Goal: Task Accomplishment & Management: Complete application form

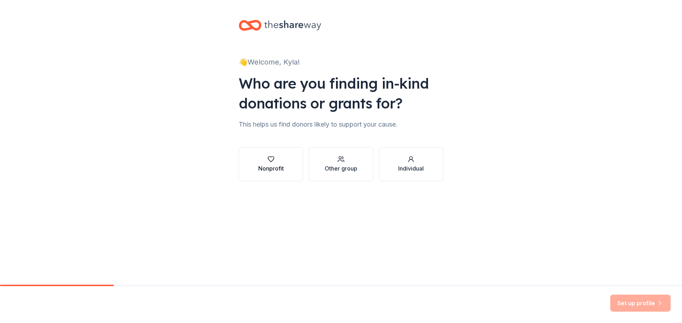
click at [268, 163] on div "Nonprofit" at bounding box center [271, 164] width 26 height 17
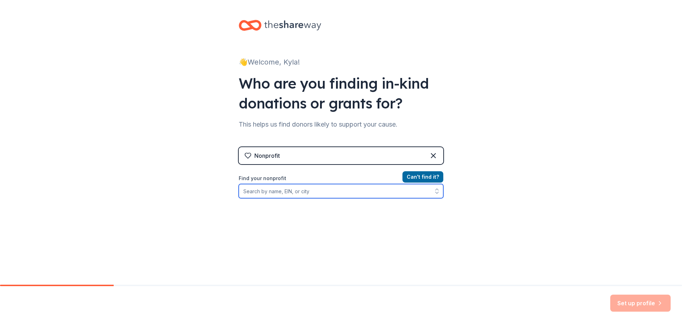
click at [311, 192] on input "Find your nonprofit" at bounding box center [341, 191] width 204 height 14
type input "S"
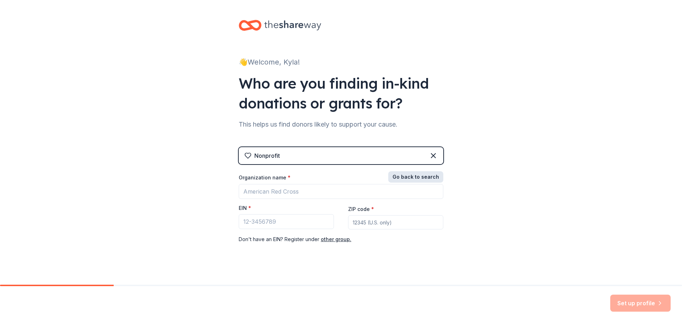
click at [436, 178] on button "Go back to search" at bounding box center [415, 176] width 55 height 11
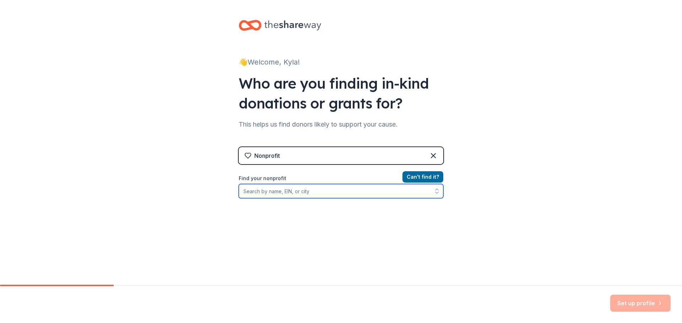
click at [392, 186] on input "Find your nonprofit" at bounding box center [341, 191] width 204 height 14
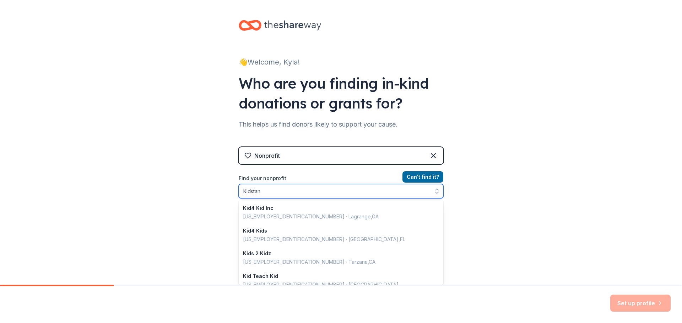
type input "Kidstand"
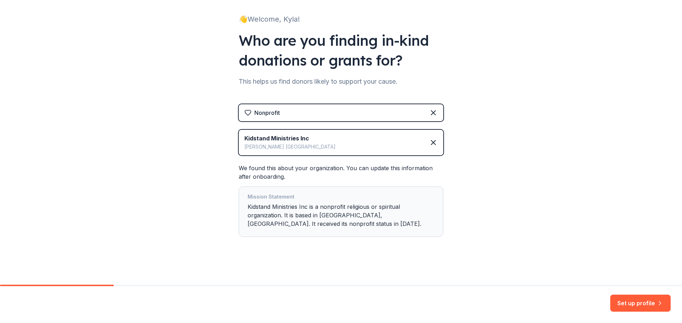
scroll to position [43, 0]
click at [653, 306] on button "Set up profile" at bounding box center [640, 303] width 60 height 17
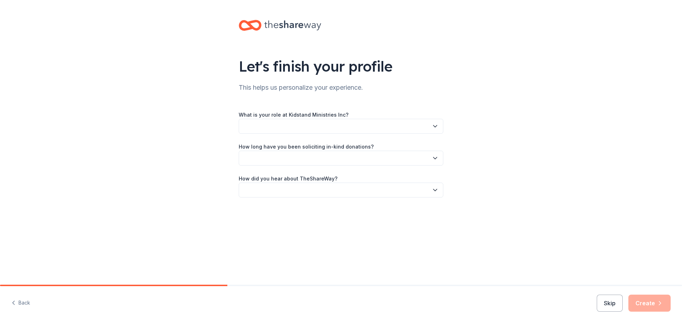
click at [369, 126] on button "button" at bounding box center [341, 126] width 204 height 15
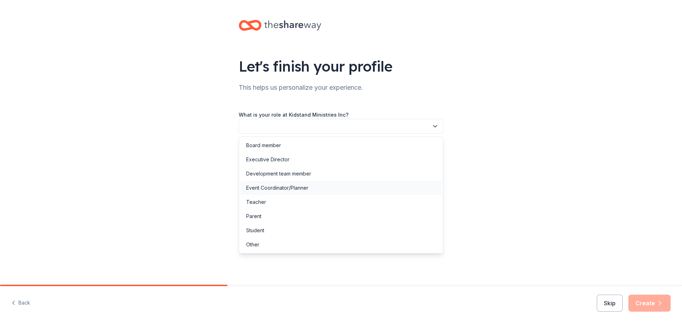
click at [351, 181] on div "Event Coordinator/Planner" at bounding box center [340, 188] width 201 height 14
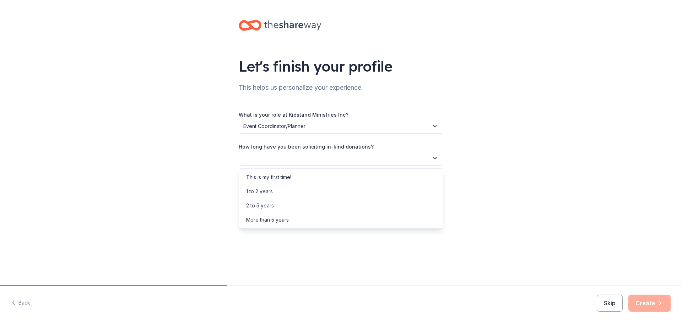
click at [348, 159] on button "button" at bounding box center [341, 158] width 204 height 15
click at [336, 181] on div "This is my first time!" at bounding box center [340, 177] width 201 height 14
click at [337, 187] on button "button" at bounding box center [341, 190] width 204 height 15
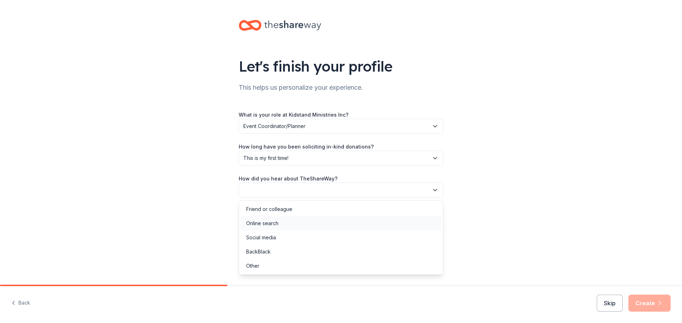
click at [319, 222] on div "Online search" at bounding box center [340, 224] width 201 height 14
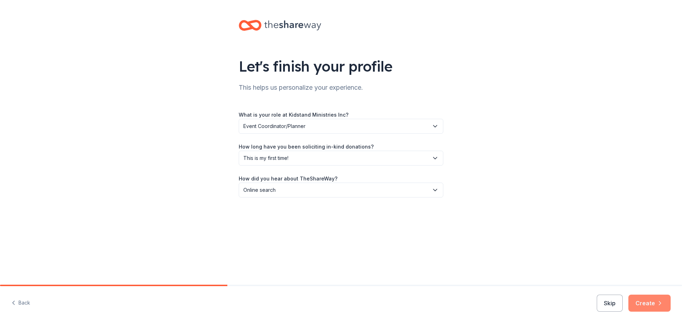
click at [653, 306] on button "Create" at bounding box center [649, 303] width 42 height 17
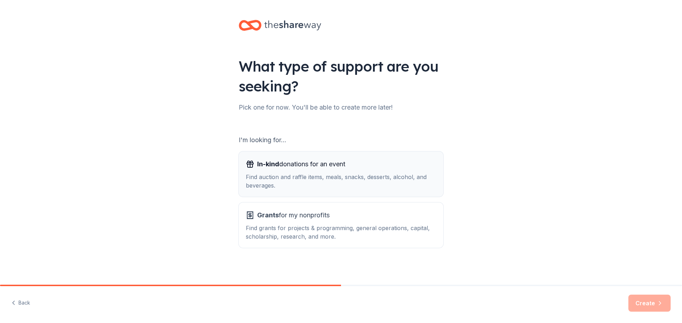
click at [351, 171] on div "In-kind donations for an event Find auction and raffle items, meals, snacks, de…" at bounding box center [341, 174] width 190 height 31
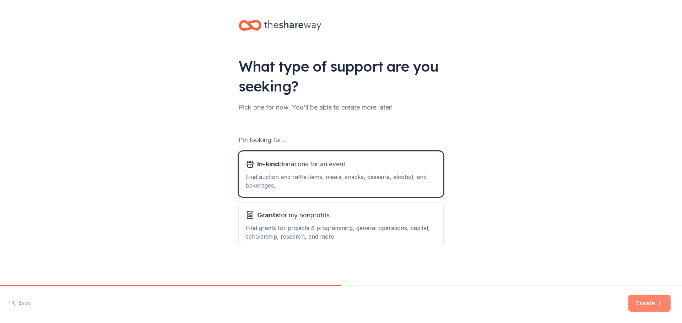
click at [648, 309] on button "Create" at bounding box center [649, 303] width 42 height 17
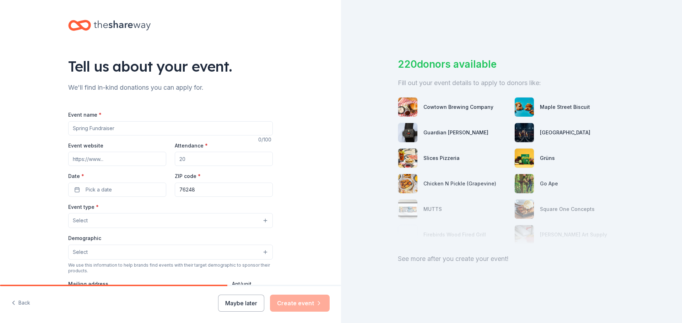
click at [171, 131] on input "Event name *" at bounding box center [170, 128] width 204 height 14
type input "Fall Cabaret"
paste input "https://www.standministries.org/green-room-players"
type input "https://www.standministries.org/green-room-players"
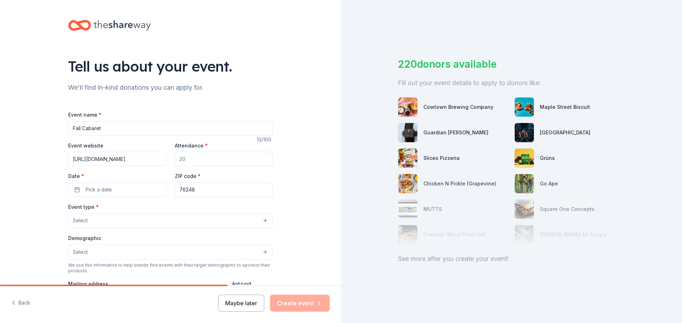
scroll to position [0, 0]
click at [193, 160] on input "Attendance *" at bounding box center [224, 159] width 98 height 14
click at [124, 192] on button "Pick a date" at bounding box center [117, 190] width 98 height 14
click at [132, 269] on button "18" at bounding box center [127, 266] width 13 height 13
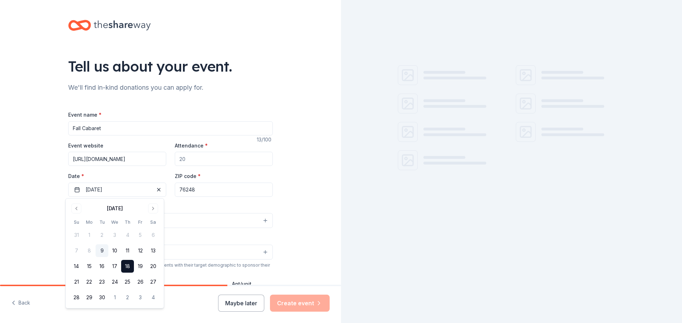
click at [187, 203] on div "Event type * Select" at bounding box center [170, 216] width 204 height 26
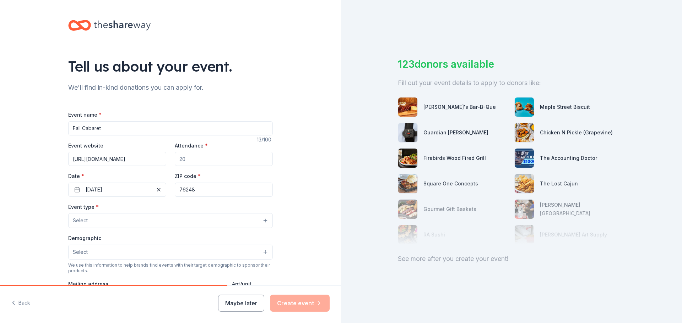
click at [146, 221] on button "Select" at bounding box center [170, 220] width 204 height 15
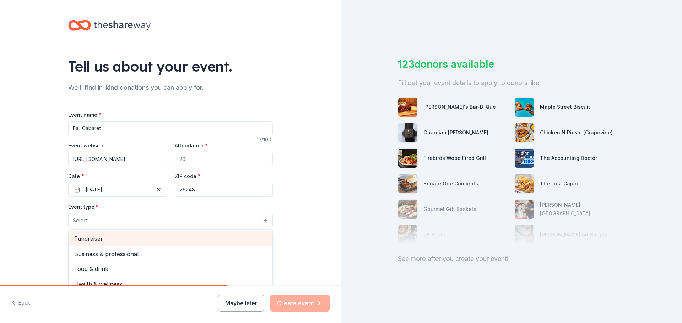
click at [145, 234] on span "Fundraiser" at bounding box center [170, 238] width 192 height 9
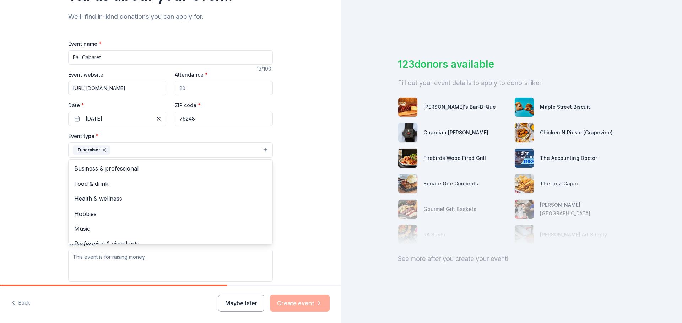
scroll to position [107, 0]
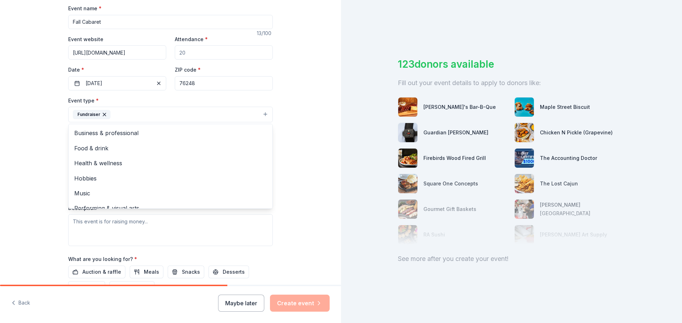
click at [281, 160] on div "Tell us about your event. We'll find in-kind donations you can apply for. Event…" at bounding box center [170, 129] width 227 height 473
click at [154, 111] on button "Fundraiser" at bounding box center [170, 115] width 204 height 16
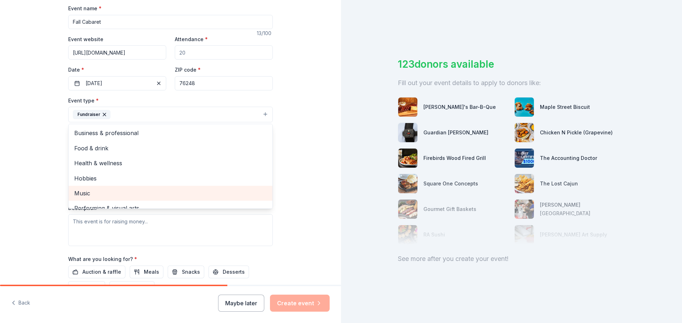
click at [119, 192] on span "Music" at bounding box center [170, 193] width 192 height 9
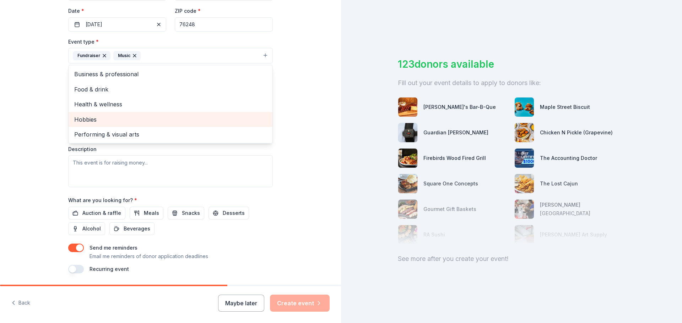
scroll to position [178, 0]
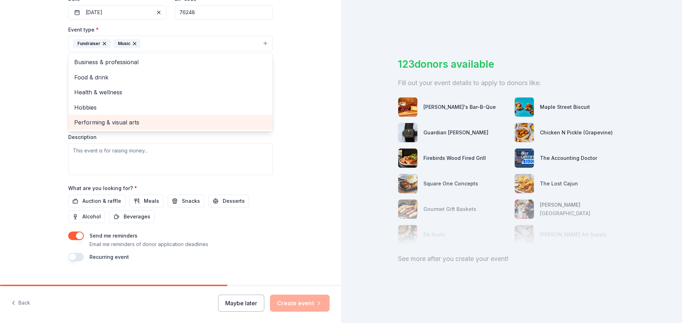
click at [130, 122] on span "Performing & visual arts" at bounding box center [170, 122] width 192 height 9
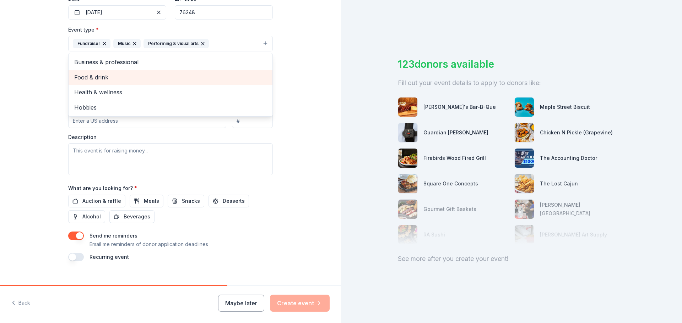
click at [145, 78] on span "Food & drink" at bounding box center [170, 77] width 192 height 9
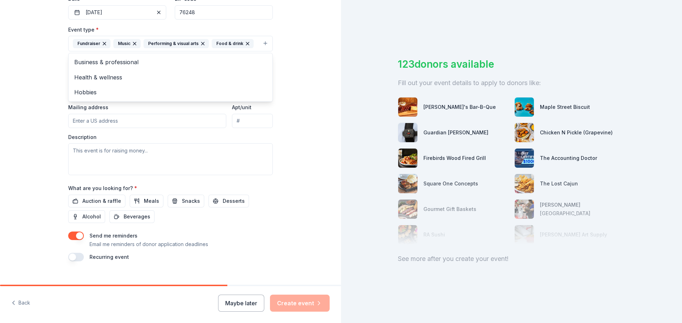
click at [322, 131] on div "Tell us about your event. We'll find in-kind donations you can apply for. Event…" at bounding box center [170, 58] width 341 height 473
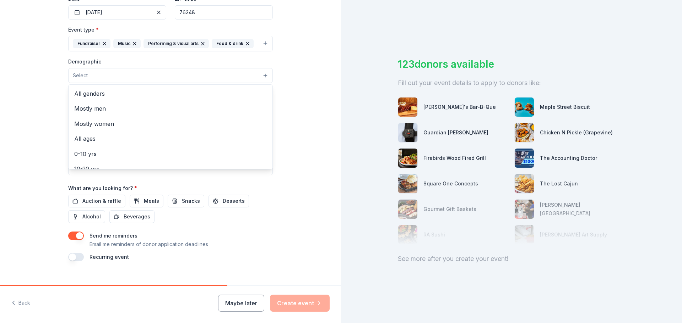
click at [143, 78] on button "Select" at bounding box center [170, 75] width 204 height 15
click at [134, 138] on span "All ages" at bounding box center [170, 138] width 192 height 9
click at [133, 138] on span "0-10 yrs" at bounding box center [170, 139] width 192 height 9
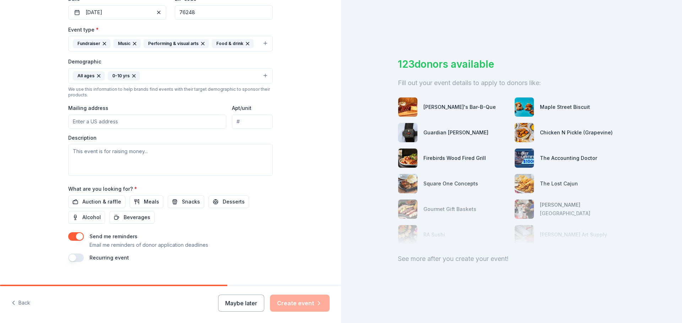
click at [131, 75] on icon "button" at bounding box center [134, 76] width 6 height 6
click at [89, 123] on input "Mailing address" at bounding box center [147, 122] width 158 height 14
click at [210, 117] on input "Mailing address" at bounding box center [147, 122] width 158 height 14
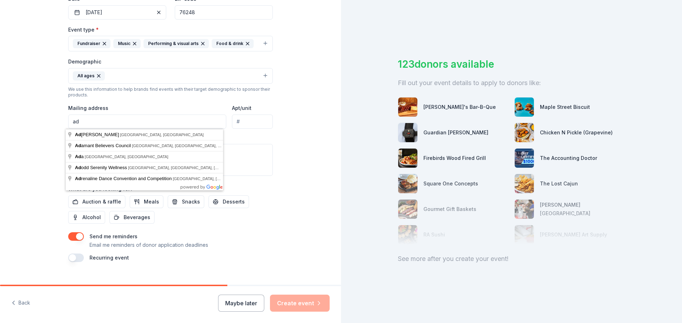
type input "a"
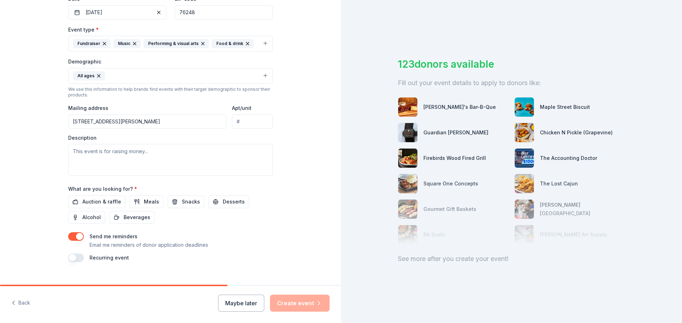
type input "805 Keller Parkway, Keller, TX, 76248"
click at [183, 153] on textarea at bounding box center [170, 160] width 204 height 32
click at [116, 152] on textarea "This is a showcase for the Green Room Players to" at bounding box center [170, 160] width 204 height 32
click at [209, 157] on textarea "This is a fundraiser for the Green Room Players to" at bounding box center [170, 160] width 204 height 32
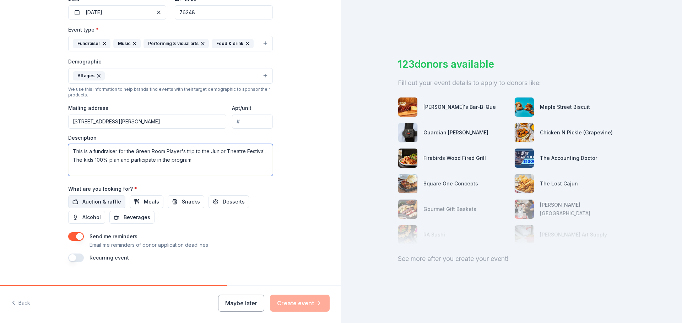
type textarea "This is a fundraiser for the Green Room Player's trip to the Junior Theatre Fes…"
click at [82, 202] on span "Auction & raffle" at bounding box center [101, 202] width 39 height 9
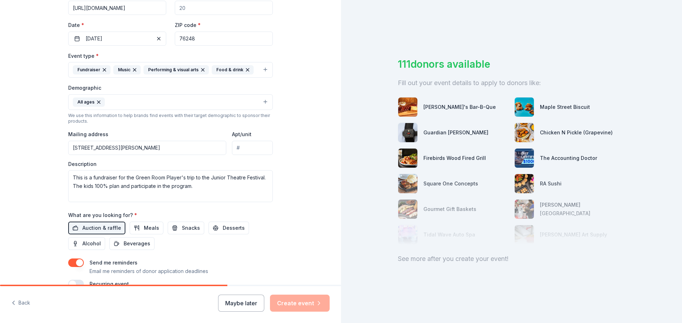
scroll to position [189, 0]
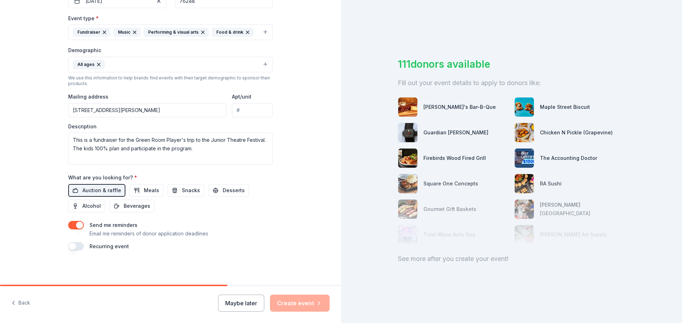
click at [313, 306] on div "Maybe later Create event" at bounding box center [273, 303] width 111 height 17
click at [78, 248] on button "button" at bounding box center [76, 246] width 16 height 9
click at [125, 269] on button "September 2026" at bounding box center [107, 268] width 37 height 14
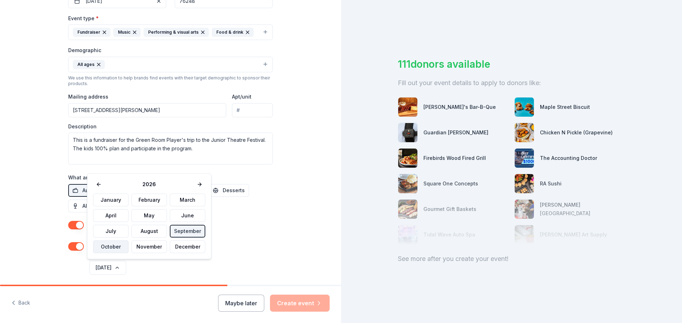
click at [118, 248] on button "October" at bounding box center [111, 247] width 36 height 13
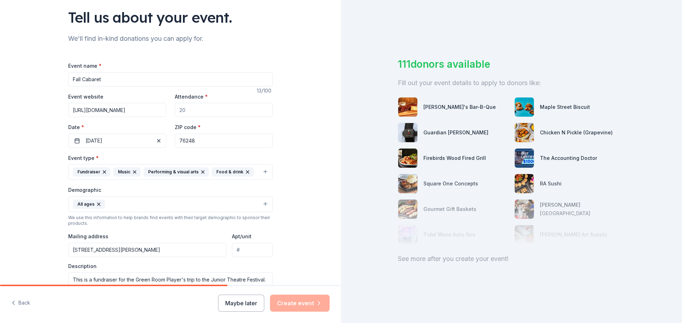
scroll to position [47, 0]
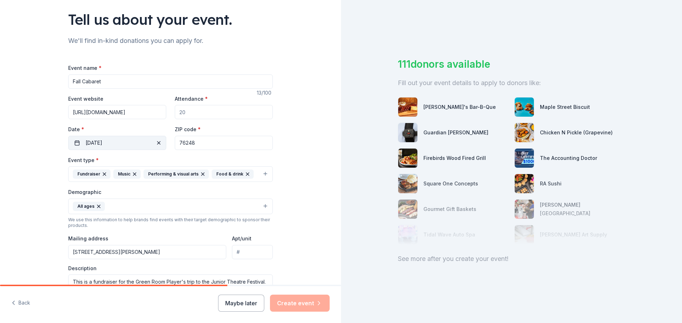
click at [155, 144] on span "button" at bounding box center [158, 143] width 9 height 9
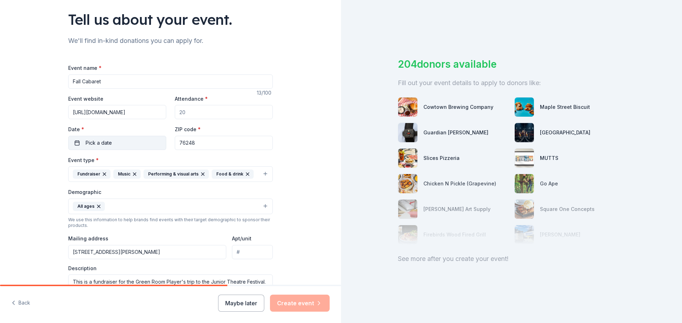
click at [140, 145] on button "Pick a date" at bounding box center [117, 143] width 98 height 14
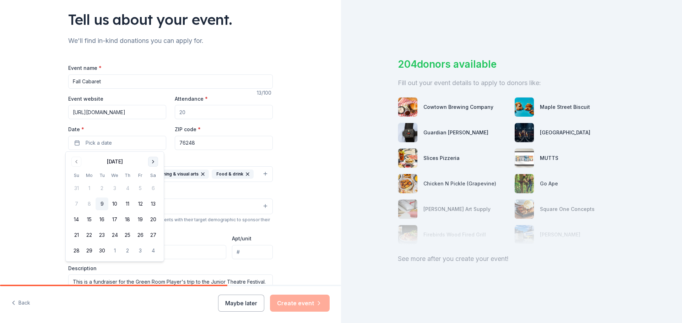
click at [155, 162] on button "Go to next month" at bounding box center [153, 162] width 10 height 10
click at [156, 220] on button "18" at bounding box center [153, 219] width 13 height 13
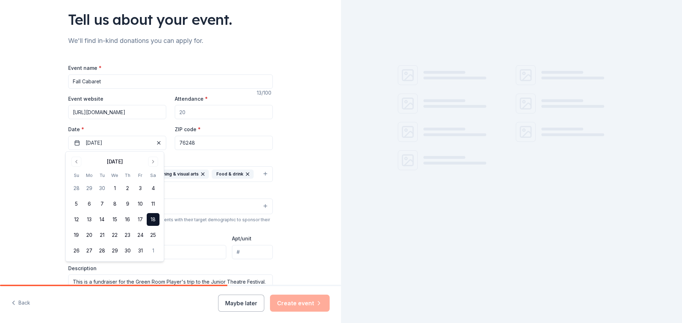
click at [311, 228] on div "Tell us about your event. We'll find in-kind donations you can apply for. Event…" at bounding box center [170, 203] width 341 height 500
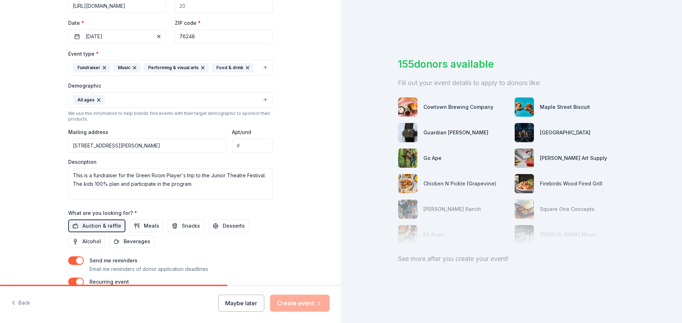
scroll to position [214, 0]
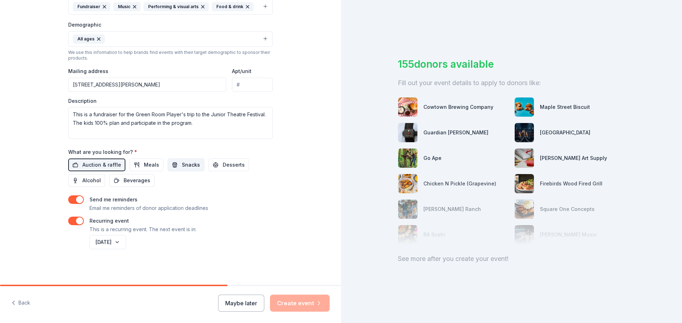
click at [182, 168] on span "Snacks" at bounding box center [191, 165] width 18 height 9
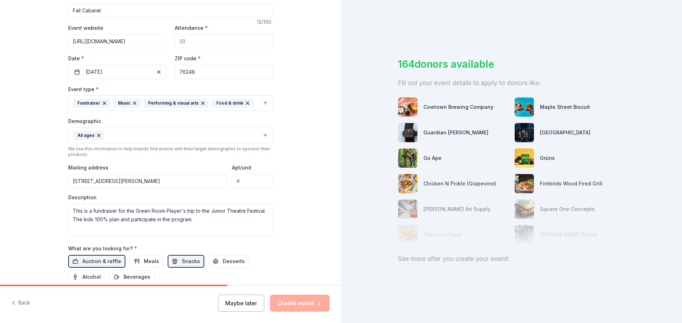
scroll to position [108, 0]
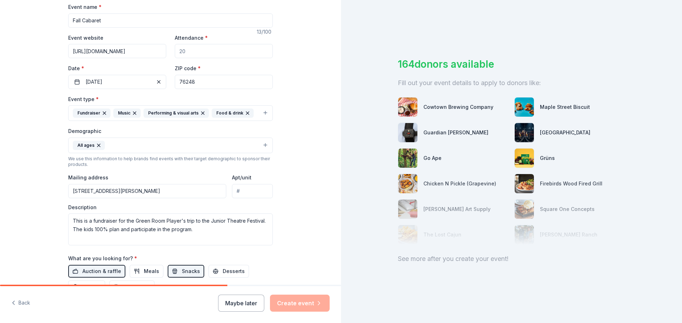
click at [212, 51] on input "Attendance *" at bounding box center [224, 51] width 98 height 14
type input "250"
drag, startPoint x: 306, startPoint y: 300, endPoint x: 302, endPoint y: 283, distance: 17.6
click at [306, 300] on button "Create event" at bounding box center [300, 303] width 60 height 17
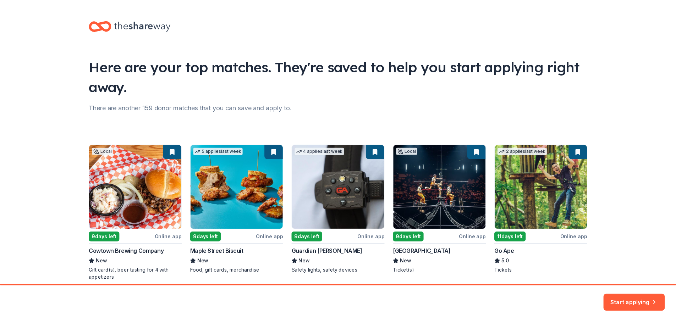
scroll to position [31, 0]
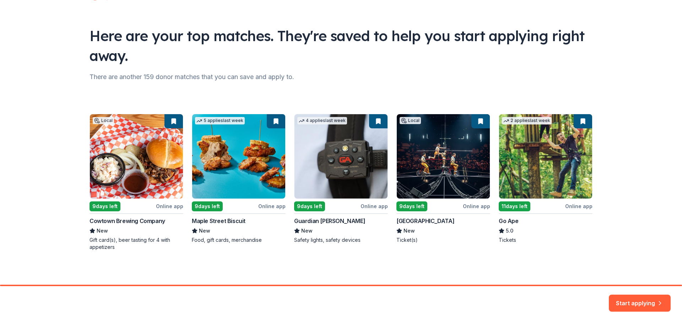
click at [244, 155] on div "Local 9 days left Online app Cowtown Brewing Company New Gift card(s), beer tas…" at bounding box center [340, 182] width 503 height 137
click at [638, 301] on button "Start applying" at bounding box center [640, 299] width 62 height 17
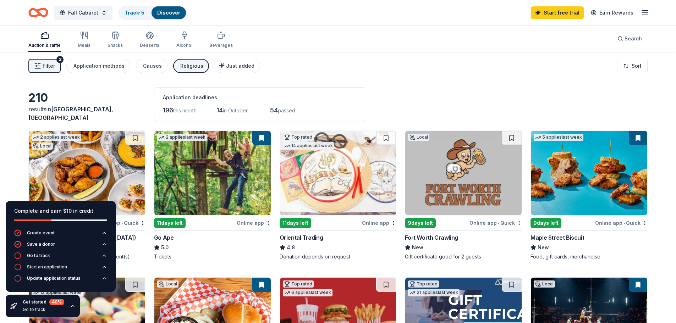
click at [176, 165] on img at bounding box center [212, 173] width 116 height 84
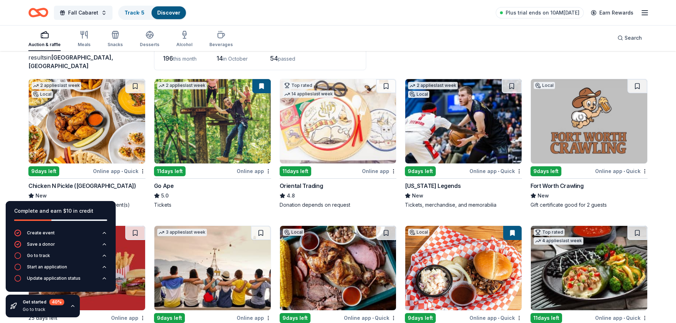
scroll to position [71, 0]
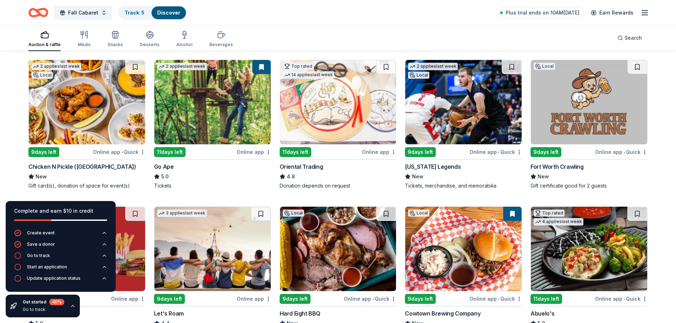
click at [181, 186] on div "Tickets" at bounding box center [212, 185] width 117 height 7
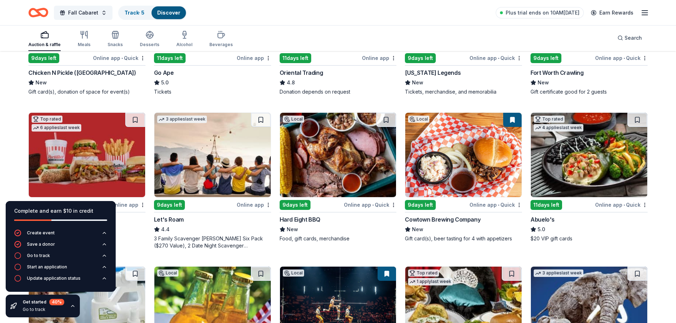
scroll to position [178, 0]
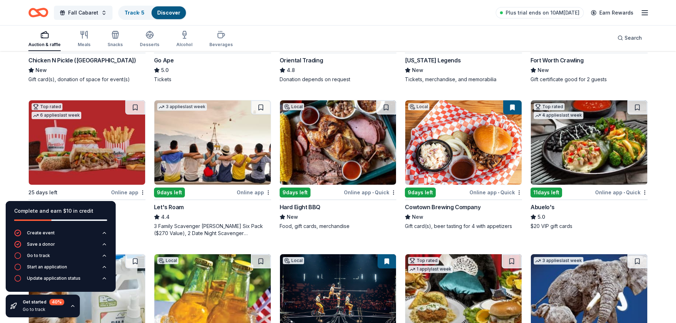
click at [230, 156] on img at bounding box center [212, 142] width 116 height 84
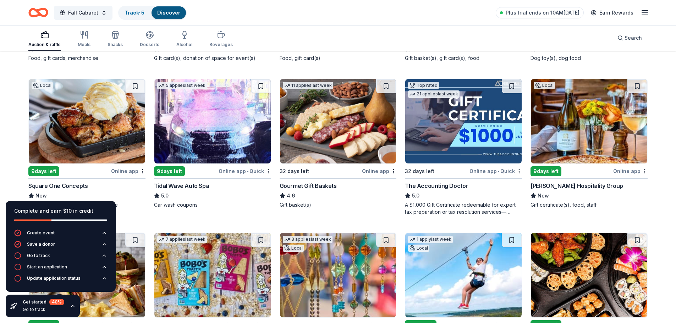
scroll to position [662, 0]
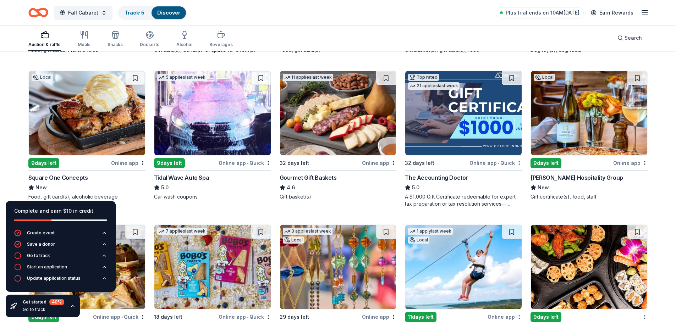
click at [544, 125] on img at bounding box center [589, 113] width 116 height 84
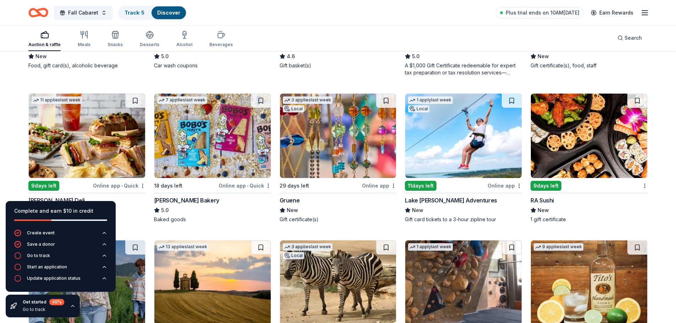
scroll to position [840, 0]
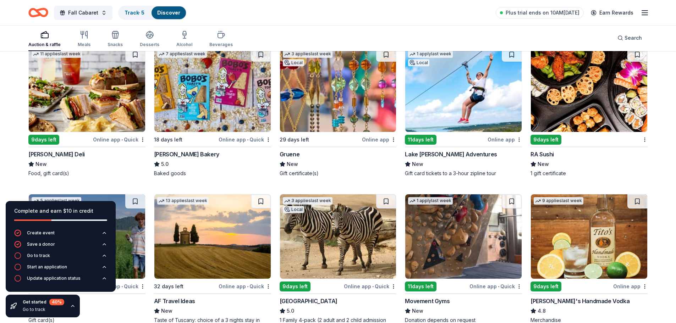
click at [545, 116] on img at bounding box center [589, 90] width 116 height 84
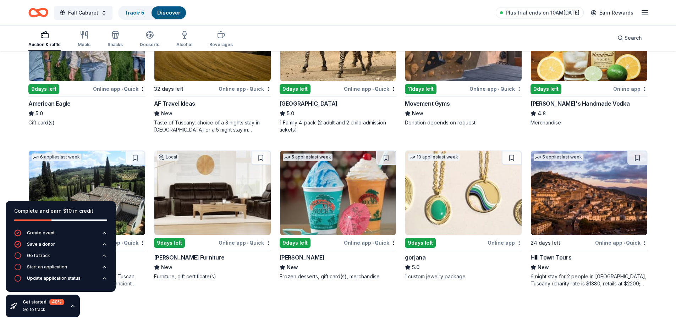
scroll to position [1058, 0]
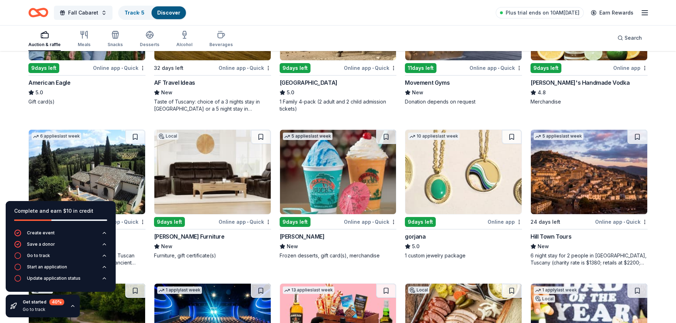
click at [365, 164] on img at bounding box center [338, 172] width 116 height 84
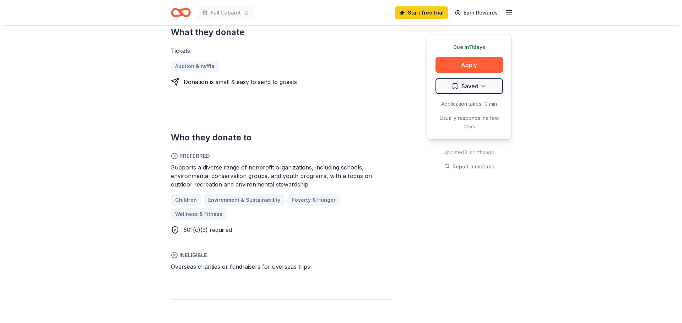
scroll to position [320, 0]
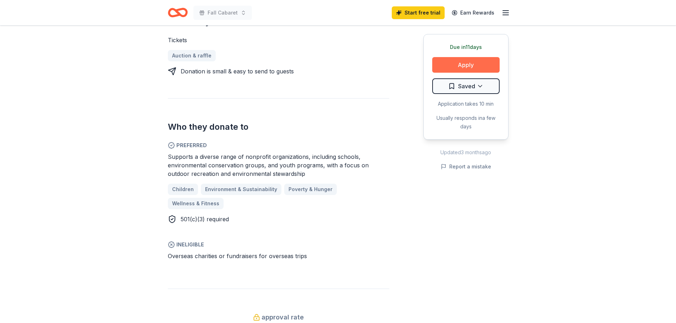
click at [457, 65] on button "Apply" at bounding box center [465, 65] width 67 height 16
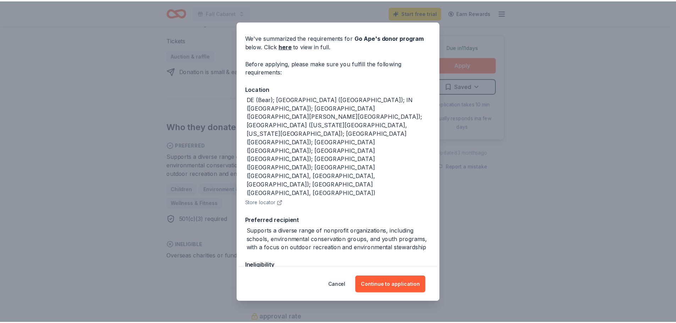
scroll to position [32, 0]
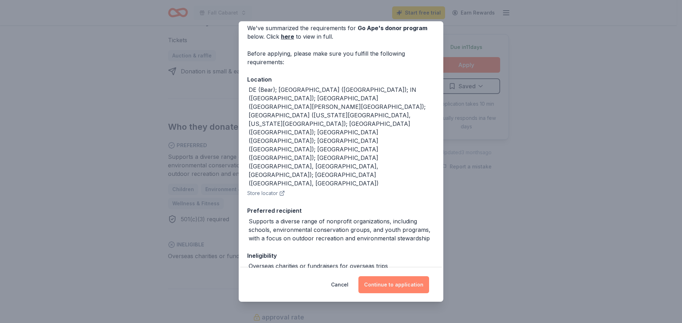
click at [387, 284] on button "Continue to application" at bounding box center [393, 285] width 71 height 17
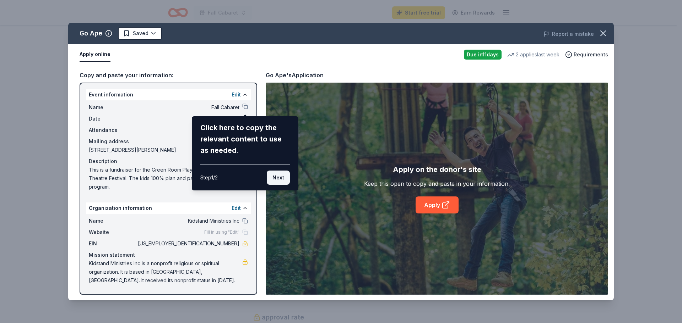
click at [277, 180] on button "Next" at bounding box center [278, 178] width 23 height 14
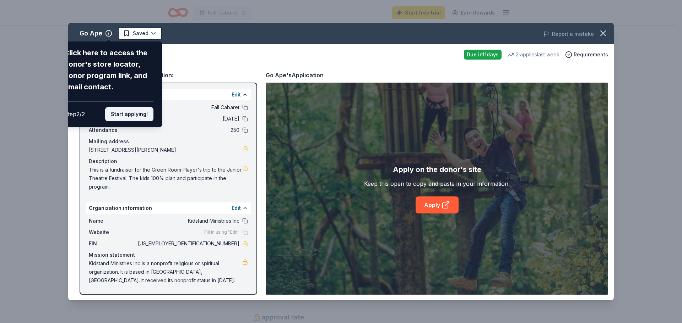
click at [141, 113] on button "Start applying!" at bounding box center [129, 114] width 48 height 14
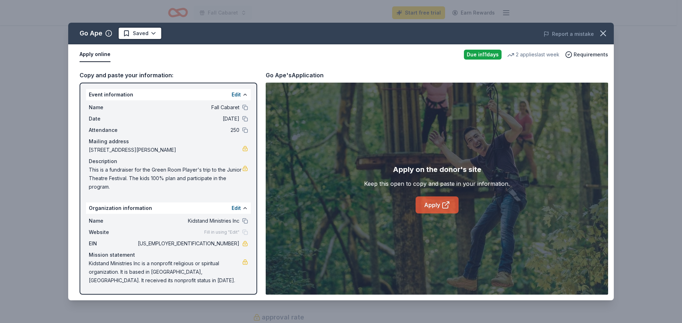
click at [422, 207] on link "Apply" at bounding box center [436, 205] width 43 height 17
drag, startPoint x: 240, startPoint y: 244, endPoint x: 227, endPoint y: 243, distance: 12.8
click at [227, 243] on div "EIN 20-3456198" at bounding box center [168, 244] width 159 height 9
drag, startPoint x: 209, startPoint y: 244, endPoint x: 234, endPoint y: 245, distance: 25.3
click at [234, 245] on span "20-3456198" at bounding box center [187, 244] width 103 height 9
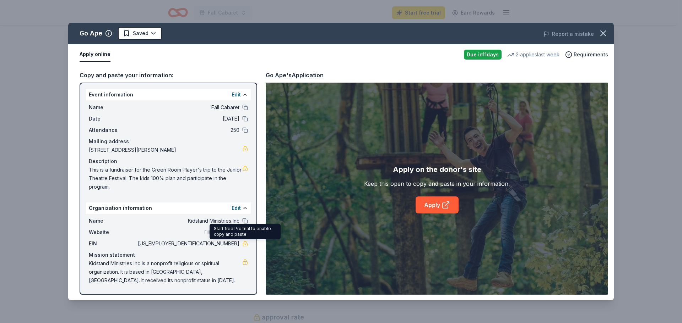
click at [244, 244] on link at bounding box center [245, 244] width 6 height 6
click at [243, 243] on link at bounding box center [245, 244] width 6 height 6
click at [242, 244] on div "EIN 20-3456198" at bounding box center [168, 244] width 159 height 9
click at [233, 242] on span "[US_EMPLOYER_IDENTIFICATION_NUMBER]" at bounding box center [187, 244] width 103 height 9
drag, startPoint x: 211, startPoint y: 243, endPoint x: 218, endPoint y: 244, distance: 6.9
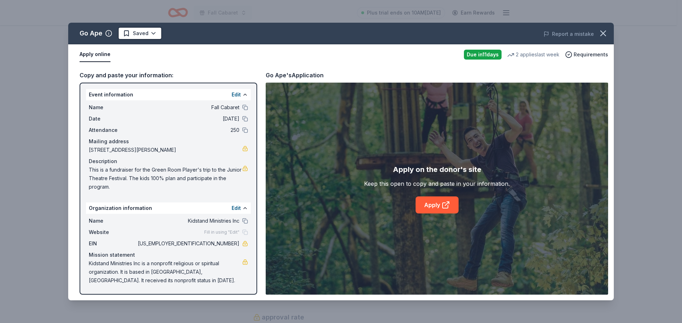
click at [218, 244] on span "[US_EMPLOYER_IDENTIFICATION_NUMBER]" at bounding box center [187, 244] width 103 height 9
click at [436, 204] on link "Apply" at bounding box center [436, 205] width 43 height 17
click at [599, 29] on icon "button" at bounding box center [603, 33] width 10 height 10
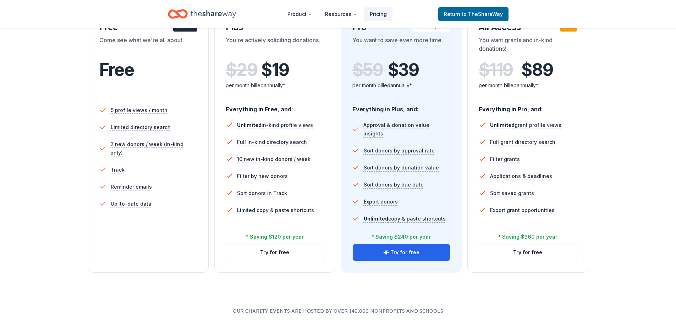
scroll to position [107, 0]
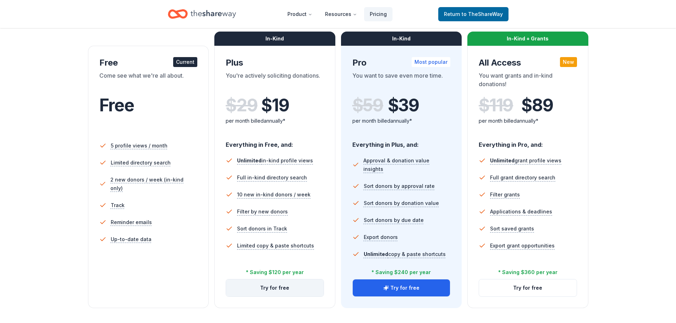
click at [289, 290] on button "Try for free" at bounding box center [275, 288] width 98 height 17
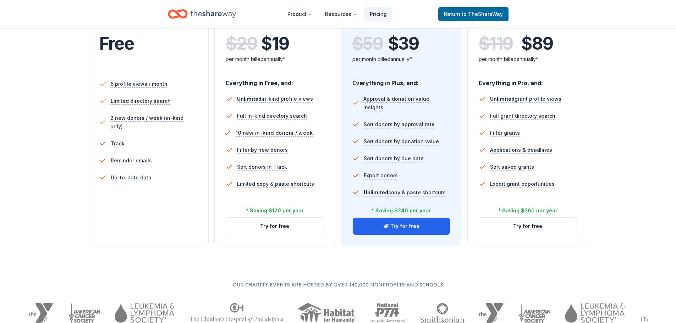
scroll to position [178, 0]
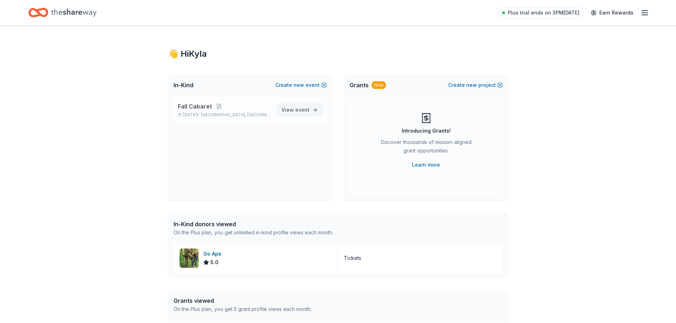
click at [293, 109] on span "View event" at bounding box center [296, 110] width 28 height 9
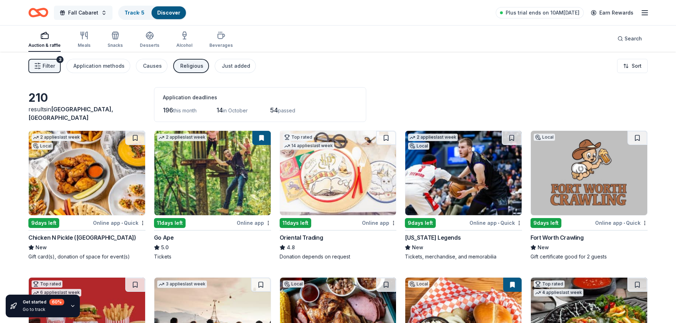
click at [92, 12] on span "Fall Cabaret" at bounding box center [83, 13] width 30 height 9
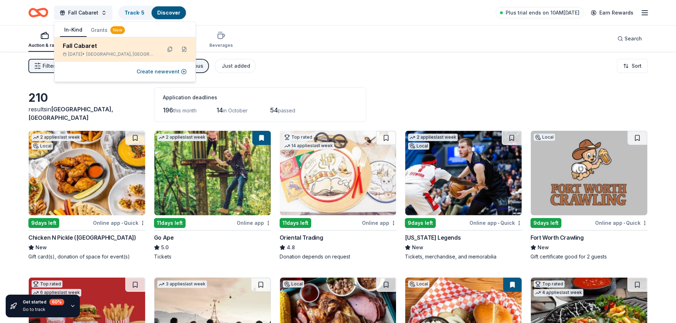
click at [139, 50] on div "Fall Cabaret" at bounding box center [109, 46] width 93 height 9
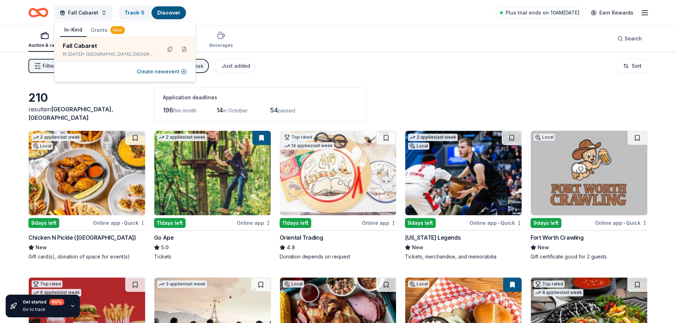
click at [54, 48] on div "Auction & raffle" at bounding box center [44, 46] width 32 height 6
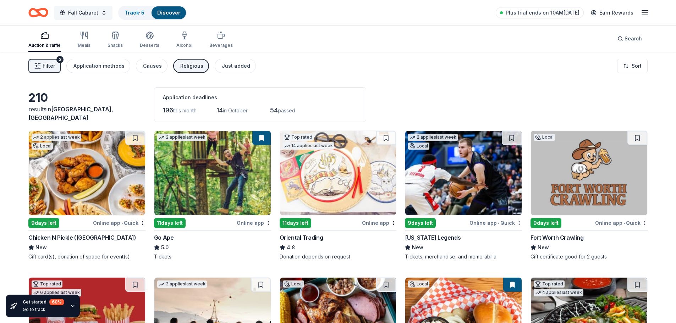
click at [84, 14] on span "Fall Cabaret" at bounding box center [83, 13] width 30 height 9
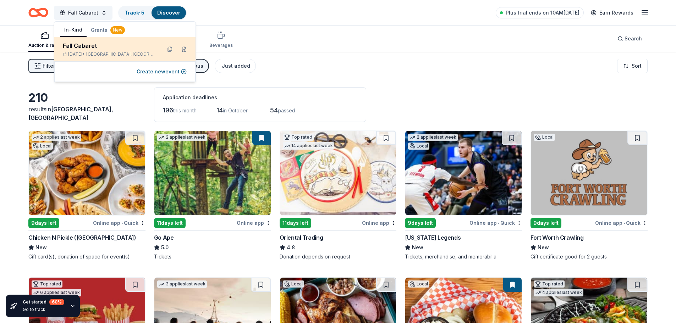
click at [96, 42] on div "Fall Cabaret" at bounding box center [109, 46] width 93 height 9
click at [184, 49] on button at bounding box center [184, 49] width 11 height 11
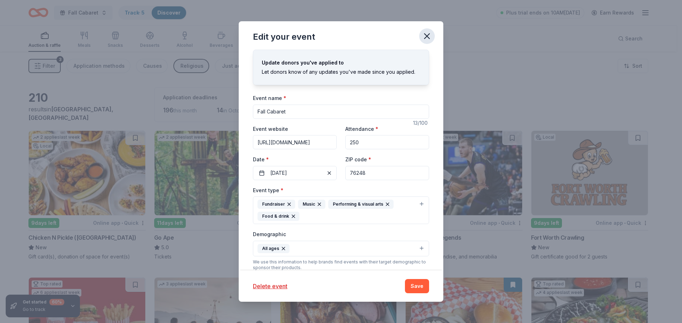
click at [424, 37] on icon "button" at bounding box center [427, 36] width 10 height 10
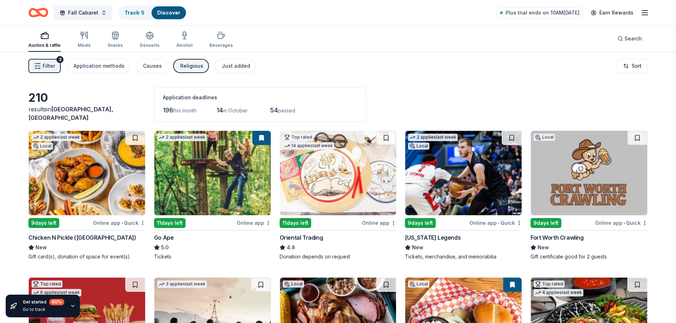
click at [44, 12] on icon "Home" at bounding box center [38, 12] width 20 height 17
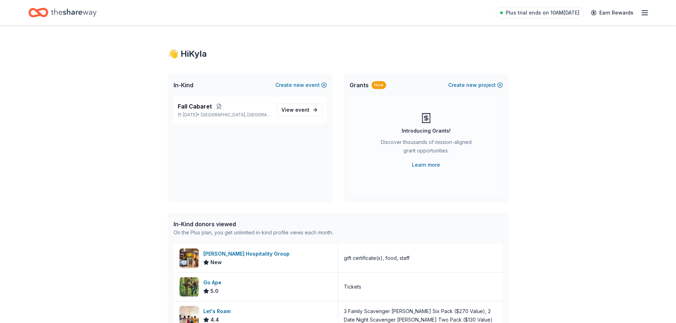
click at [644, 7] on div "Plus trial ends on 10AM, 9/16 Earn Rewards" at bounding box center [572, 12] width 153 height 17
click at [643, 13] on line "button" at bounding box center [645, 13] width 6 height 0
click at [563, 53] on link "Account" at bounding box center [560, 54] width 22 height 7
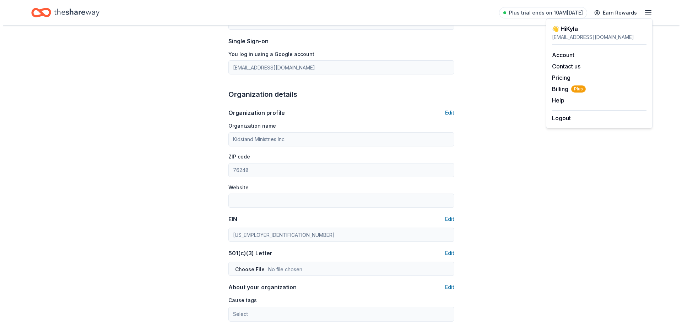
scroll to position [320, 0]
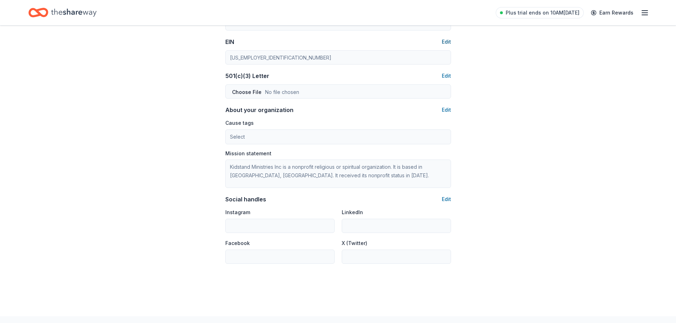
click at [443, 44] on button "Edit" at bounding box center [446, 42] width 9 height 9
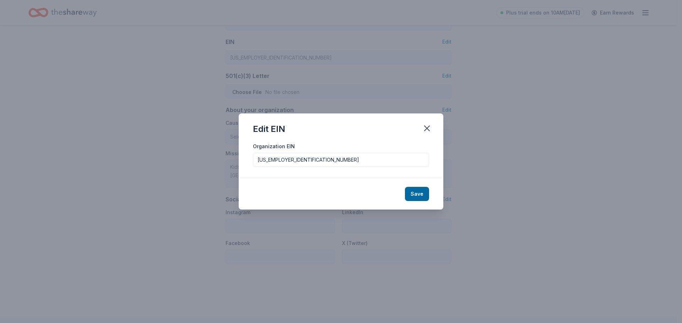
drag, startPoint x: 287, startPoint y: 161, endPoint x: 218, endPoint y: 162, distance: 68.9
click at [218, 162] on div "Edit EIN Organization EIN 20-3456198 Save" at bounding box center [341, 161] width 682 height 323
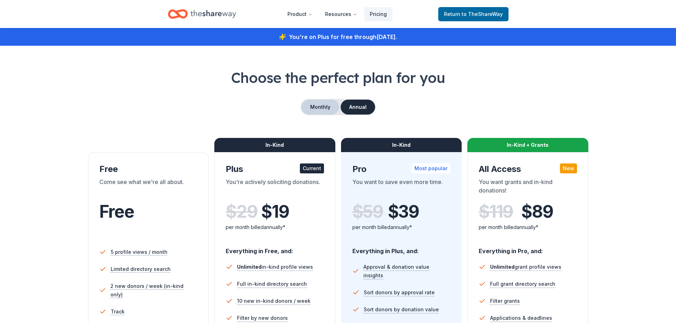
click at [316, 111] on button "Monthly" at bounding box center [320, 107] width 38 height 15
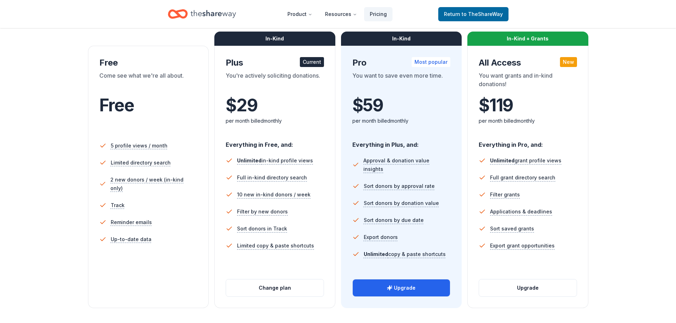
scroll to position [142, 0]
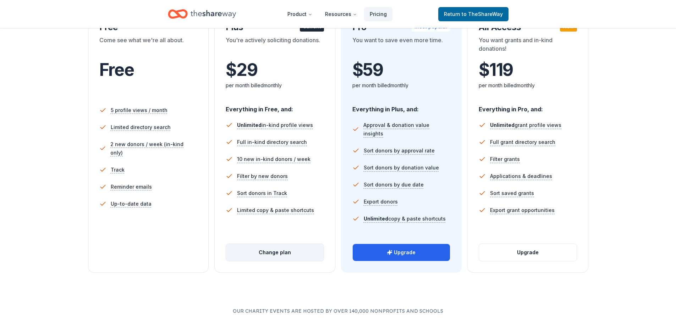
click at [267, 247] on button "Change plan" at bounding box center [275, 252] width 98 height 17
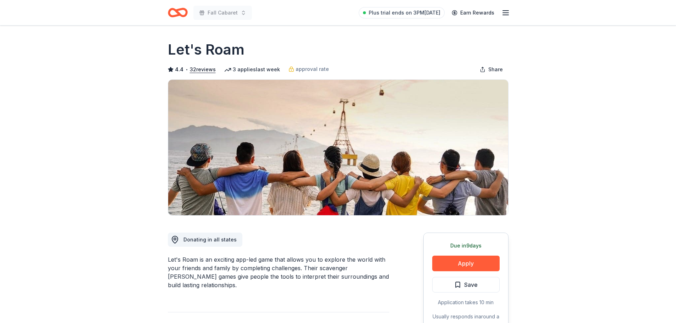
scroll to position [71, 0]
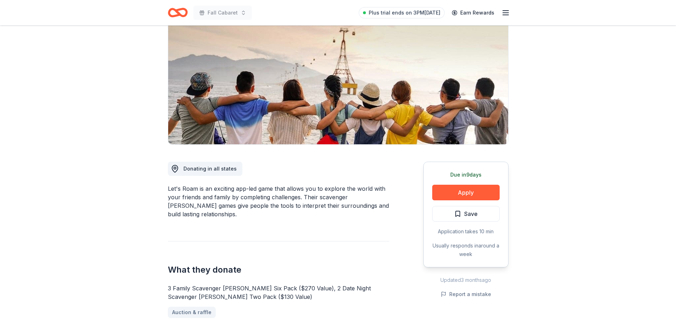
click at [480, 192] on button "Apply" at bounding box center [465, 193] width 67 height 16
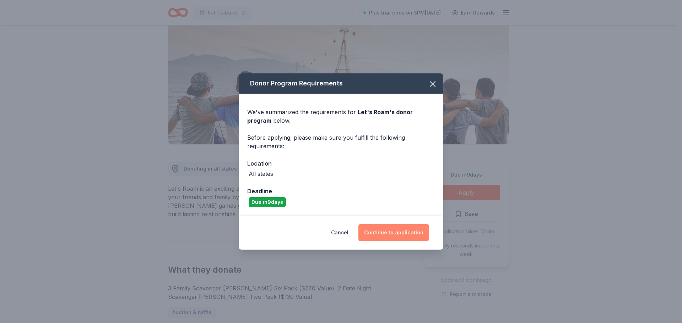
click at [380, 229] on button "Continue to application" at bounding box center [393, 232] width 71 height 17
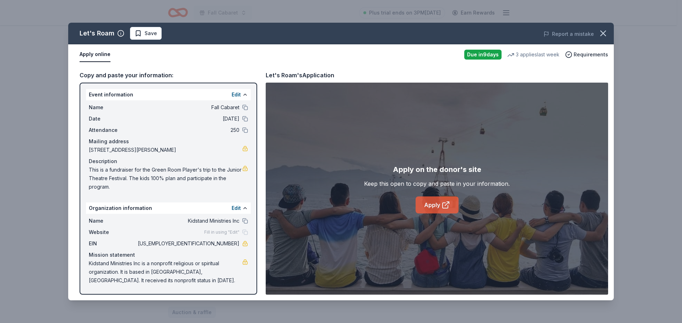
click at [433, 201] on link "Apply" at bounding box center [436, 205] width 43 height 17
drag, startPoint x: 605, startPoint y: 33, endPoint x: 136, endPoint y: -14, distance: 471.0
click at [136, 0] on html "Fall Cabaret Plus trial ends on 3PM[DATE] Earn Rewards Due [DATE] Share Let's R…" at bounding box center [341, 90] width 682 height 323
click at [603, 39] on button "button" at bounding box center [603, 34] width 16 height 16
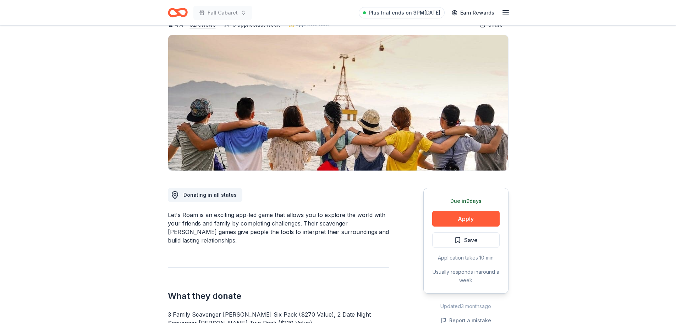
scroll to position [0, 0]
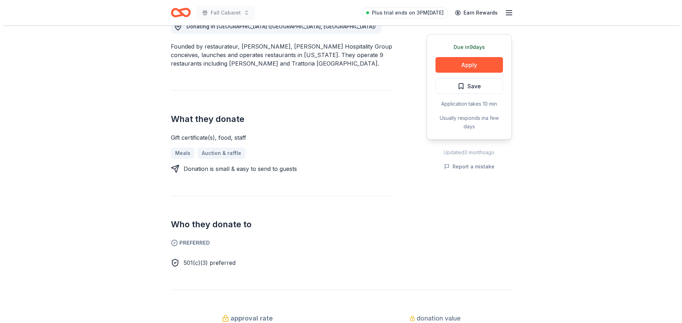
scroll to position [213, 0]
click at [471, 66] on button "Apply" at bounding box center [465, 65] width 67 height 16
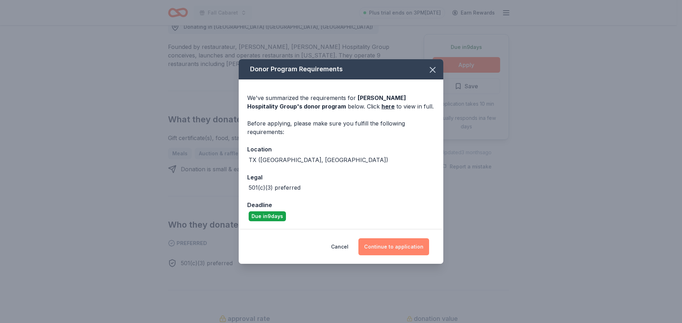
click at [384, 249] on button "Continue to application" at bounding box center [393, 247] width 71 height 17
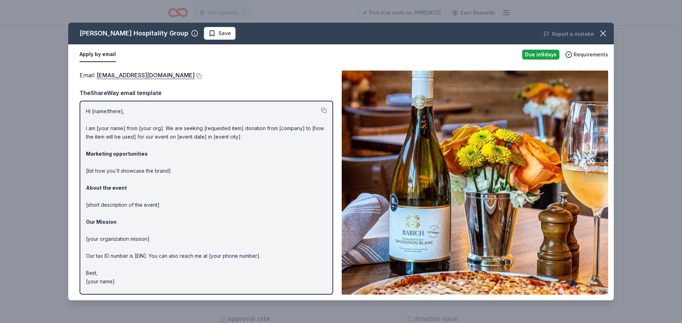
click at [183, 132] on p "Hi [name/there], I am [your name] from [your org]. We are seeking [requested it…" at bounding box center [206, 196] width 241 height 179
click at [189, 146] on p "Hi [name/there], I am [your name] from [your org]. We are seeking [requested it…" at bounding box center [206, 196] width 241 height 179
click at [323, 109] on button at bounding box center [324, 111] width 6 height 6
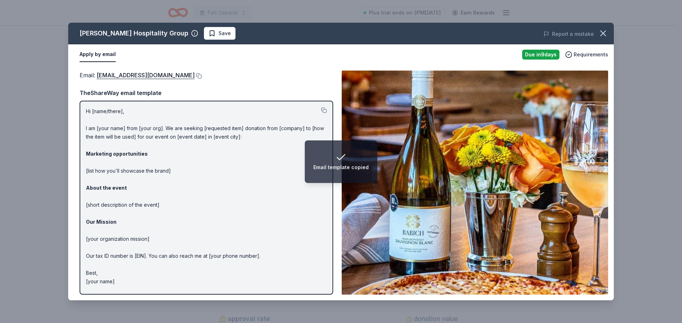
click at [204, 173] on p "Hi [name/there], I am [your name] from [your org]. We are seeking [requested it…" at bounding box center [206, 196] width 241 height 179
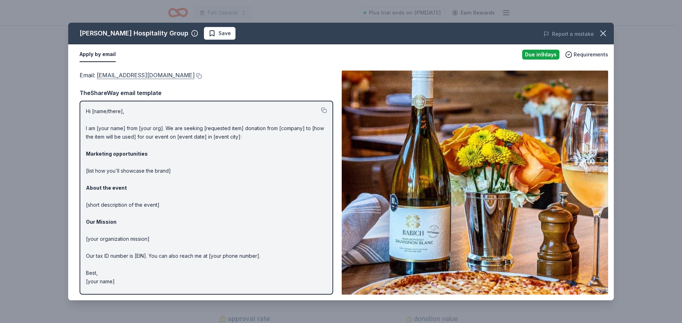
click at [174, 78] on link "[EMAIL_ADDRESS][DOMAIN_NAME]" at bounding box center [146, 75] width 98 height 9
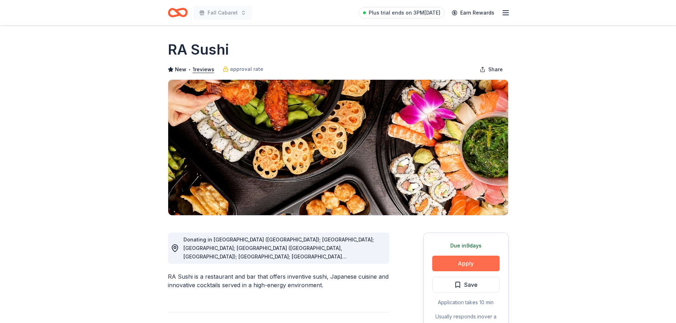
click at [453, 262] on button "Apply" at bounding box center [465, 264] width 67 height 16
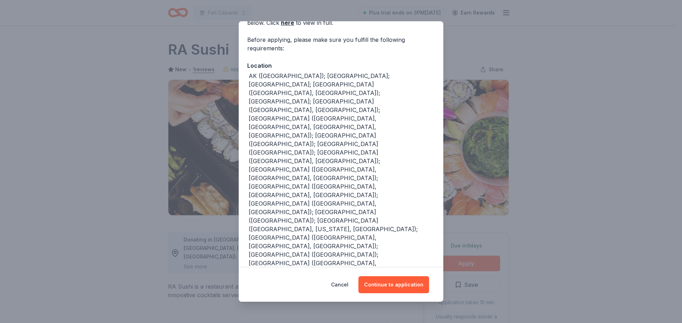
scroll to position [47, 0]
click at [382, 283] on button "Continue to application" at bounding box center [393, 285] width 71 height 17
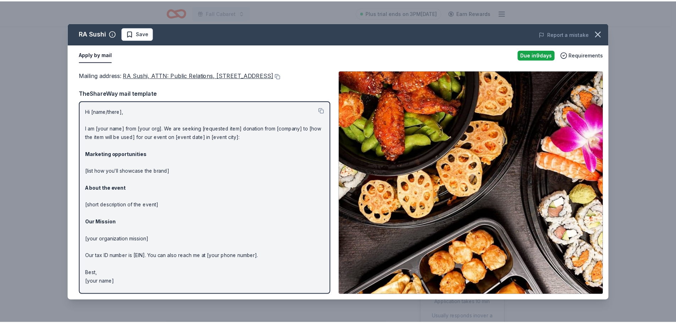
scroll to position [7, 0]
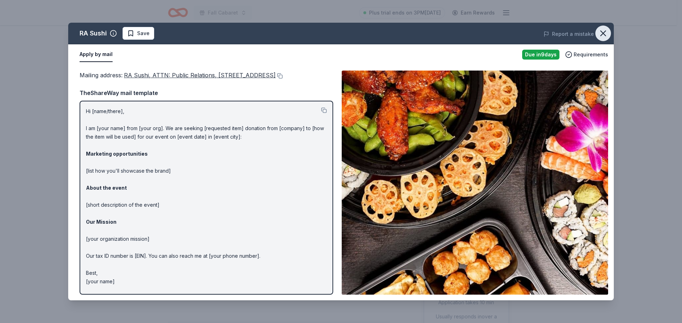
click at [607, 28] on button "button" at bounding box center [603, 34] width 16 height 16
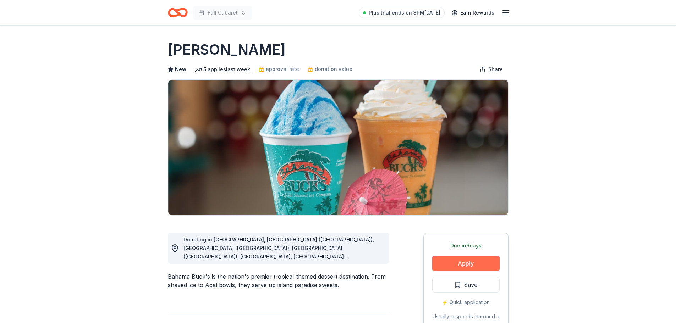
click at [463, 265] on button "Apply" at bounding box center [465, 264] width 67 height 16
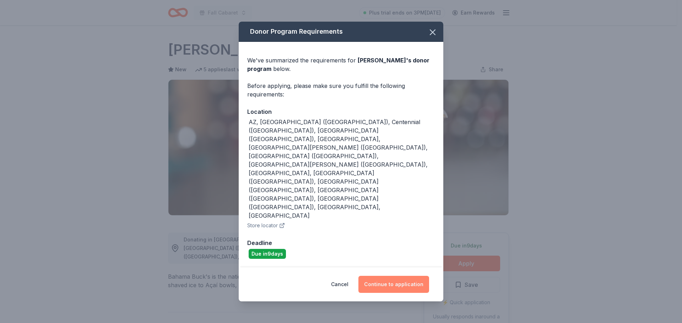
click at [414, 276] on button "Continue to application" at bounding box center [393, 284] width 71 height 17
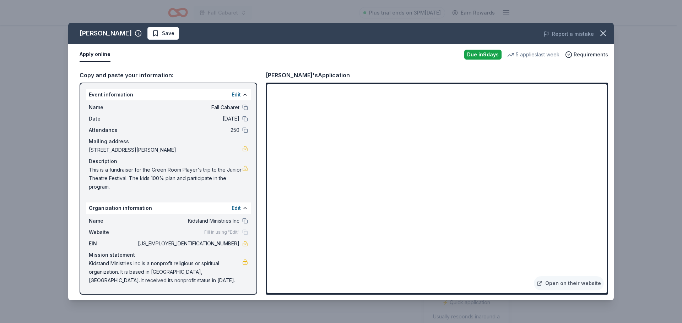
drag, startPoint x: 127, startPoint y: 281, endPoint x: 91, endPoint y: 267, distance: 38.8
click at [91, 267] on span "Kidstand Ministries Inc is a nonprofit religious or spiritual organization. It …" at bounding box center [165, 273] width 153 height 26
click at [241, 263] on span "Kidstand Ministries Inc is a nonprofit religious or spiritual organization. It …" at bounding box center [165, 273] width 153 height 26
click at [245, 262] on link at bounding box center [245, 263] width 6 height 6
